Goal: Transaction & Acquisition: Purchase product/service

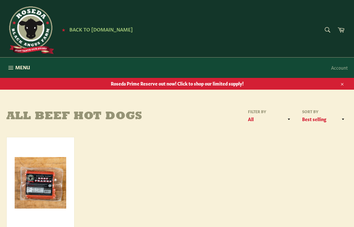
click at [12, 68] on icon "button" at bounding box center [10, 67] width 7 height 7
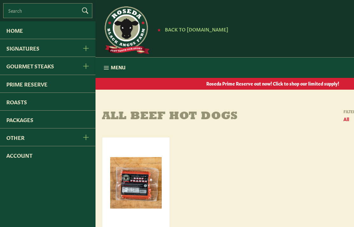
click at [85, 51] on icon "Signatures Menu" at bounding box center [86, 49] width 6 height 6
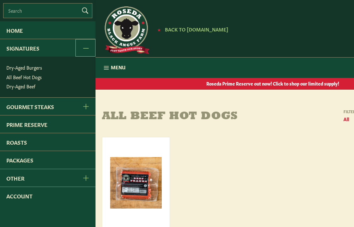
click at [86, 104] on button "Gourmet Steaks Menu" at bounding box center [85, 107] width 20 height 18
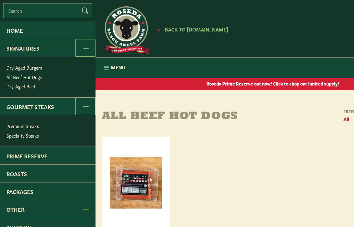
click at [18, 51] on link "Signatures" at bounding box center [37, 48] width 75 height 18
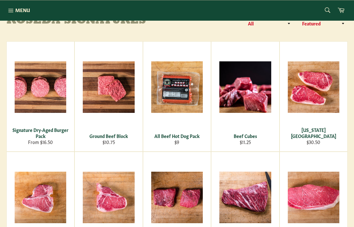
scroll to position [94, 0]
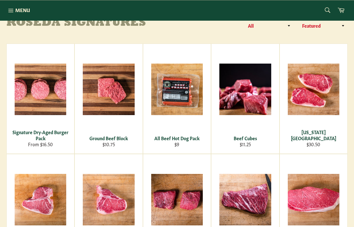
click at [35, 92] on span "View" at bounding box center [40, 100] width 41 height 16
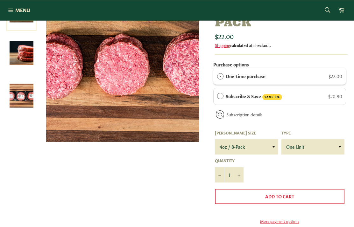
scroll to position [104, 0]
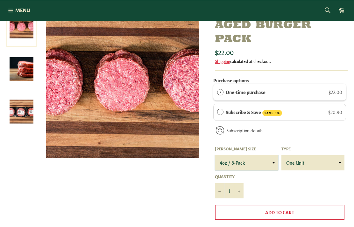
click at [267, 163] on select "4oz / 8-Pack 6oz / 4-Pack 8oz / 4-Pack" at bounding box center [246, 162] width 63 height 15
select select "6oz / 4-Pack"
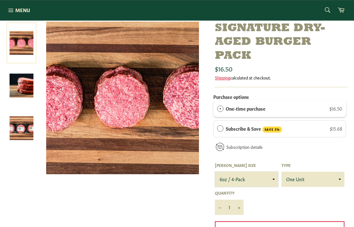
scroll to position [87, 0]
